Goal: Task Accomplishment & Management: Manage account settings

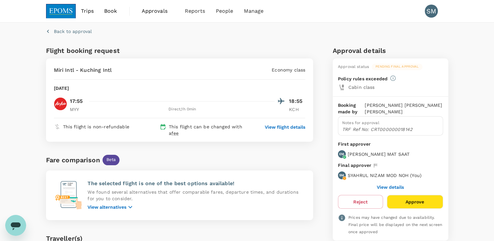
click at [286, 155] on div "Fare comparison Beta" at bounding box center [179, 160] width 267 height 10
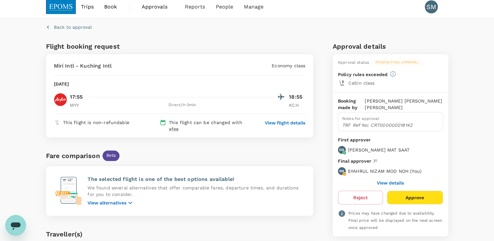
scroll to position [2, 0]
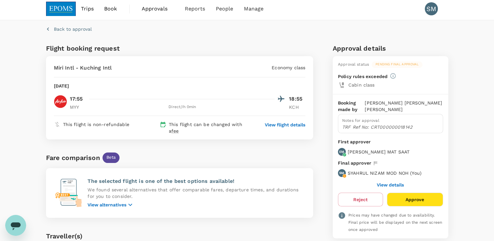
click at [390, 184] on button "View details" at bounding box center [390, 184] width 27 height 5
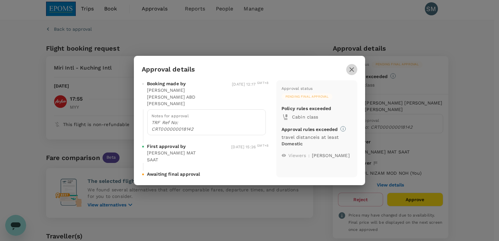
click at [353, 72] on icon "button" at bounding box center [351, 69] width 5 height 5
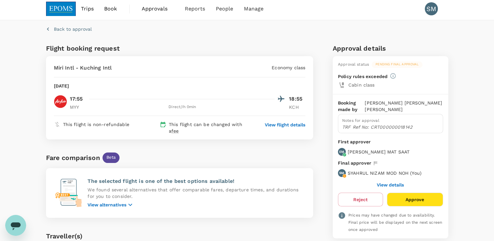
scroll to position [0, 0]
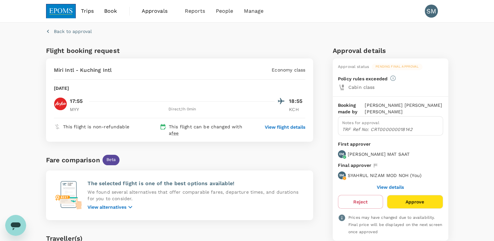
click at [159, 12] on span "Approvals" at bounding box center [158, 11] width 33 height 8
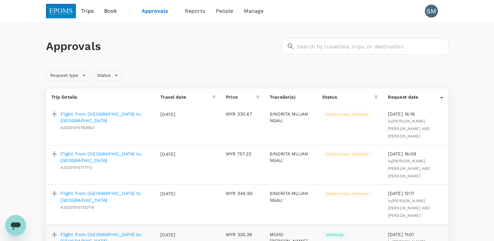
click at [111, 190] on p "Flight from [GEOGRAPHIC_DATA] to [GEOGRAPHIC_DATA]" at bounding box center [105, 196] width 90 height 13
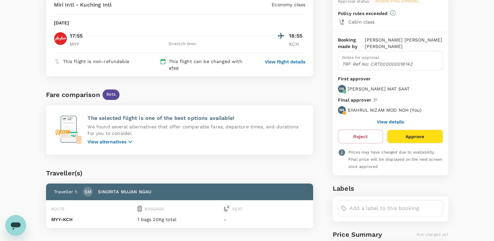
scroll to position [33, 0]
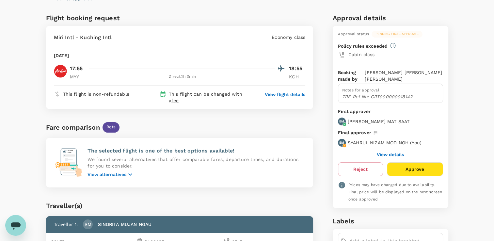
click at [414, 168] on button "Approve" at bounding box center [415, 169] width 56 height 14
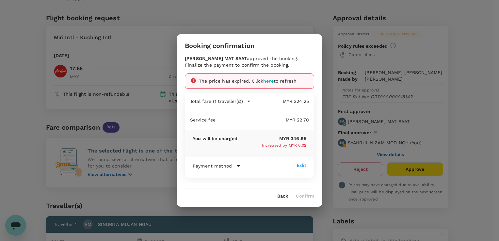
click at [271, 79] on span "here" at bounding box center [268, 80] width 10 height 5
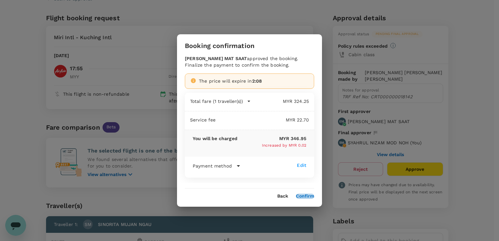
click at [305, 195] on button "Confirm" at bounding box center [305, 196] width 18 height 5
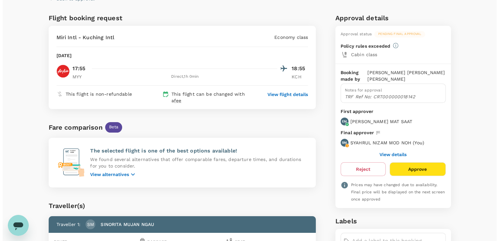
scroll to position [0, 0]
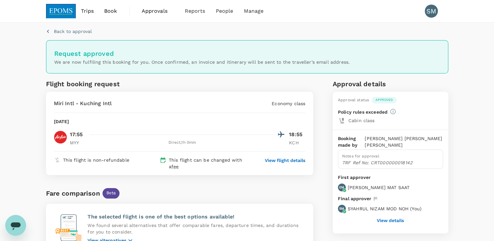
click at [156, 13] on span "Approvals" at bounding box center [158, 11] width 33 height 8
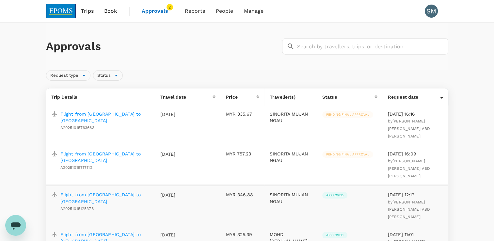
click at [129, 151] on p "Flight from [GEOGRAPHIC_DATA] to [GEOGRAPHIC_DATA]" at bounding box center [105, 157] width 90 height 13
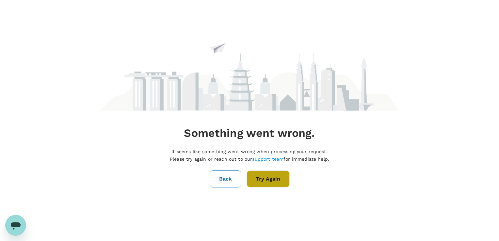
click at [267, 178] on button "Try Again" at bounding box center [268, 178] width 43 height 17
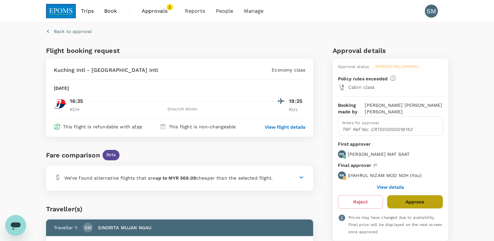
click at [409, 201] on button "Approve" at bounding box center [415, 202] width 56 height 14
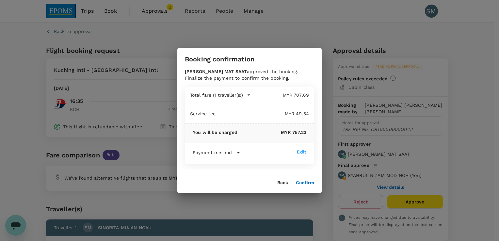
click at [305, 182] on button "Confirm" at bounding box center [305, 182] width 18 height 5
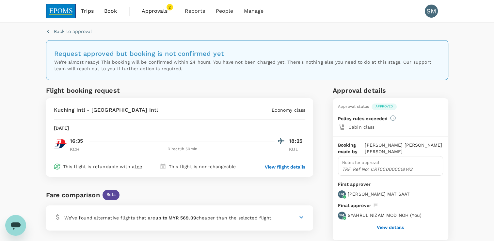
click at [157, 11] on span "Approvals" at bounding box center [158, 11] width 33 height 8
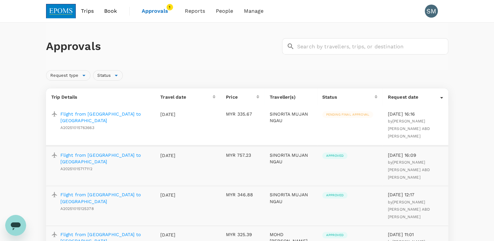
click at [105, 114] on p "Flight from [GEOGRAPHIC_DATA] to [GEOGRAPHIC_DATA]" at bounding box center [105, 117] width 90 height 13
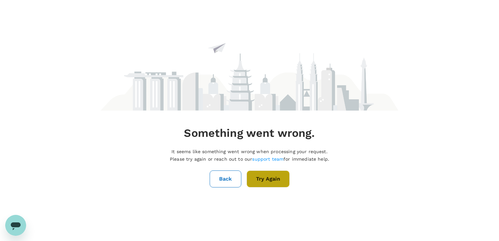
click at [265, 184] on button "Try Again" at bounding box center [268, 178] width 43 height 17
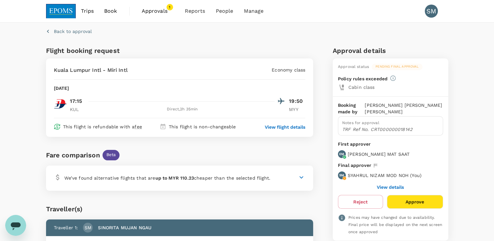
click at [409, 202] on button "Approve" at bounding box center [415, 202] width 56 height 14
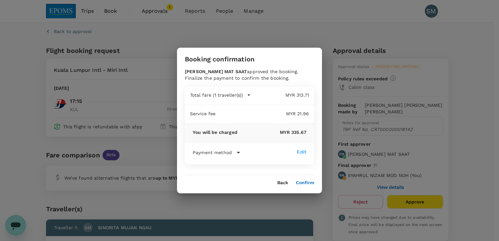
click at [306, 183] on button "Confirm" at bounding box center [305, 182] width 18 height 5
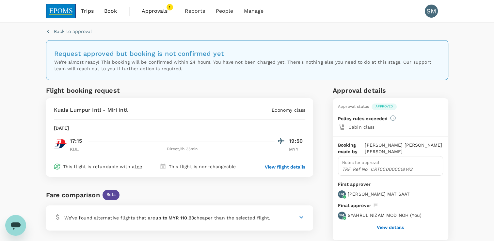
click at [149, 9] on span "Approvals" at bounding box center [158, 11] width 33 height 8
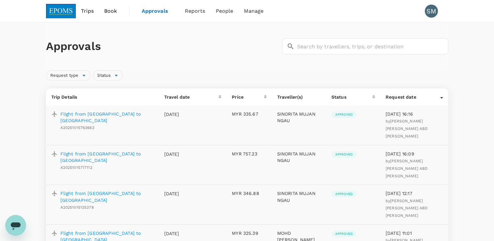
click at [55, 9] on img at bounding box center [61, 11] width 30 height 14
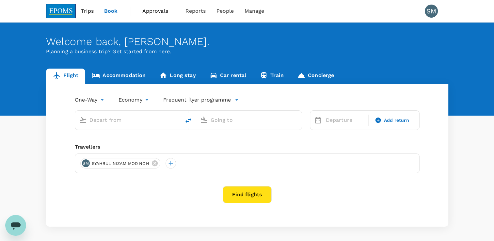
click at [56, 9] on img at bounding box center [61, 11] width 30 height 14
click at [151, 9] on span "Approvals" at bounding box center [158, 11] width 33 height 8
